Goal: Task Accomplishment & Management: Use online tool/utility

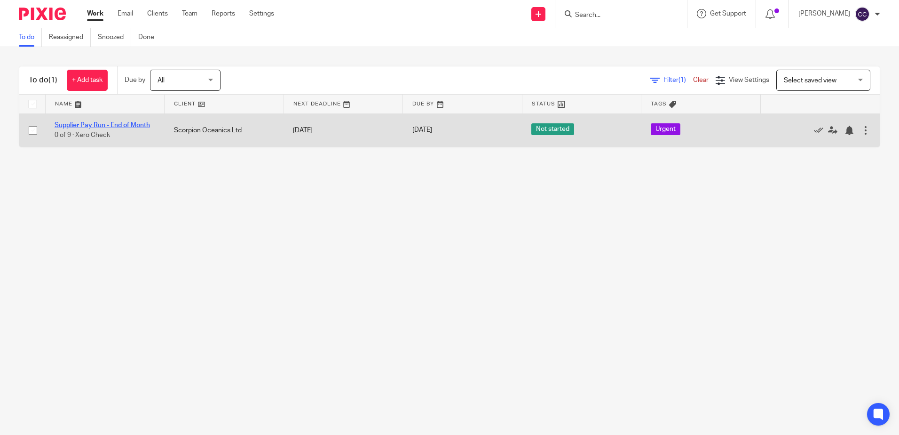
click at [131, 124] on link "Supplier Pay Run - End of Month" at bounding box center [102, 125] width 95 height 7
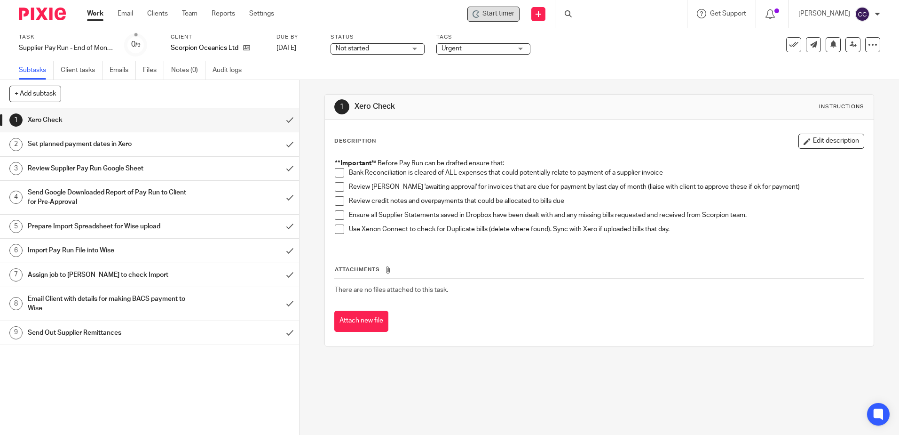
click at [478, 13] on icon at bounding box center [475, 14] width 5 height 8
click at [508, 15] on span "Start timer" at bounding box center [499, 14] width 32 height 10
click at [506, 12] on span "Start timer" at bounding box center [499, 14] width 32 height 10
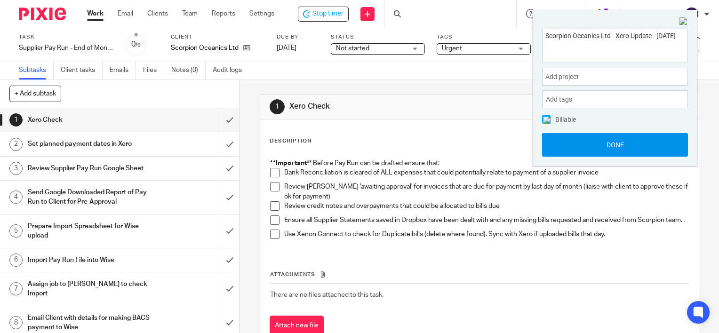
click at [601, 149] on button "Done" at bounding box center [615, 145] width 146 height 24
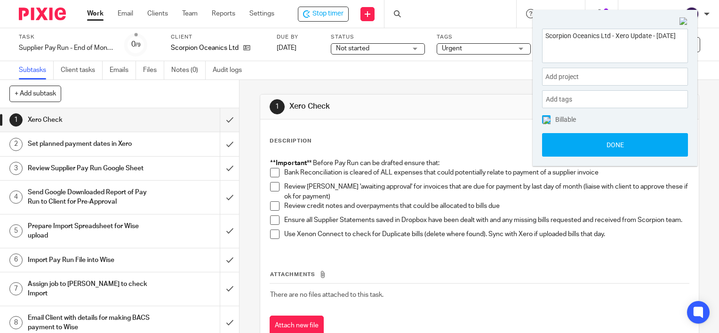
click at [272, 174] on span at bounding box center [274, 172] width 9 height 9
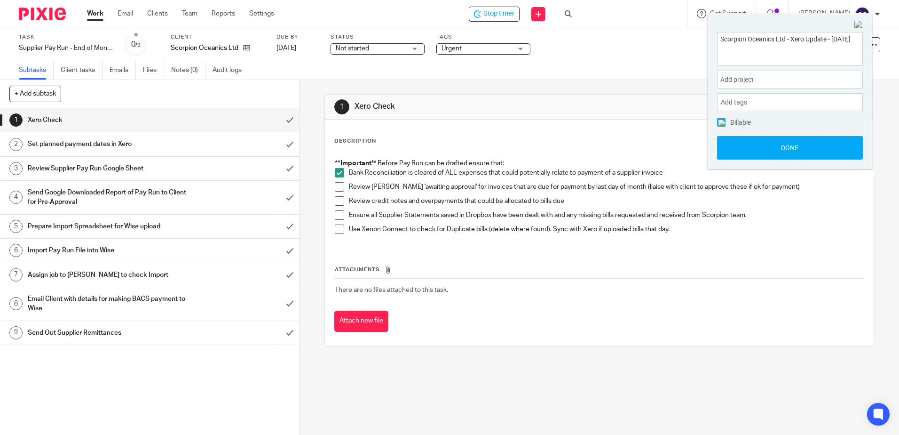
click at [336, 201] on span at bounding box center [339, 200] width 9 height 9
click at [338, 215] on span at bounding box center [339, 214] width 9 height 9
click at [336, 230] on span at bounding box center [339, 228] width 9 height 9
click at [193, 140] on div "Set planned payment dates in Xero" at bounding box center [149, 144] width 243 height 14
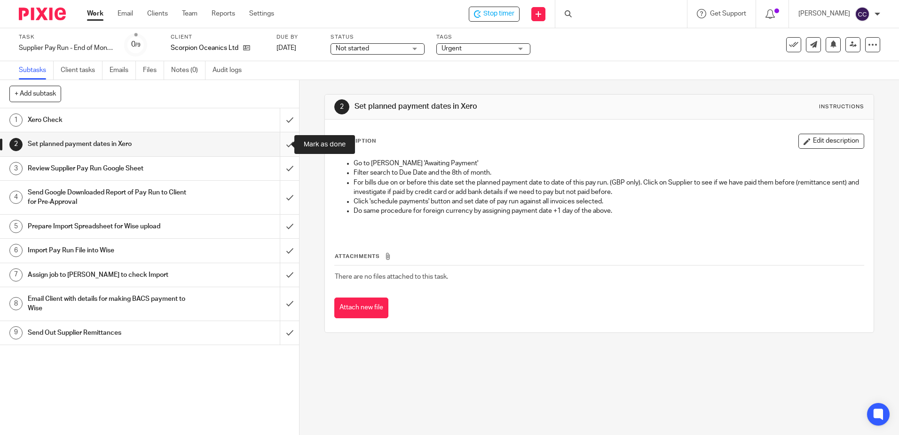
click at [278, 144] on input "submit" at bounding box center [149, 144] width 299 height 24
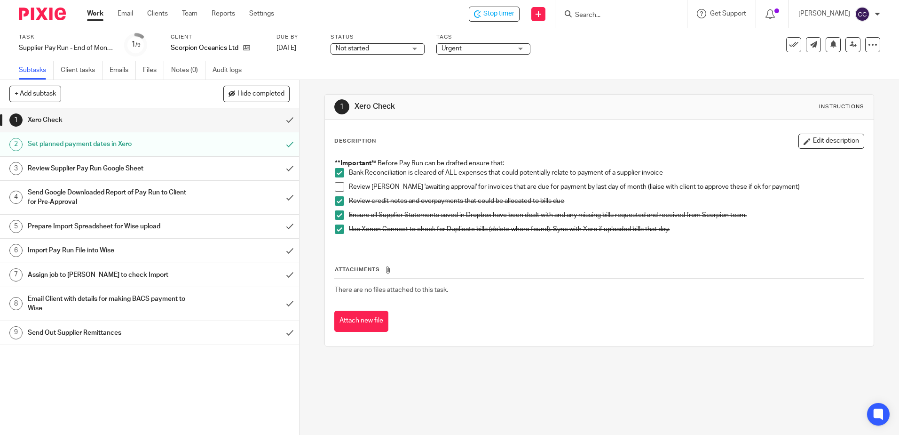
click at [95, 11] on link "Work" at bounding box center [95, 13] width 16 height 9
